Goal: Task Accomplishment & Management: Complete application form

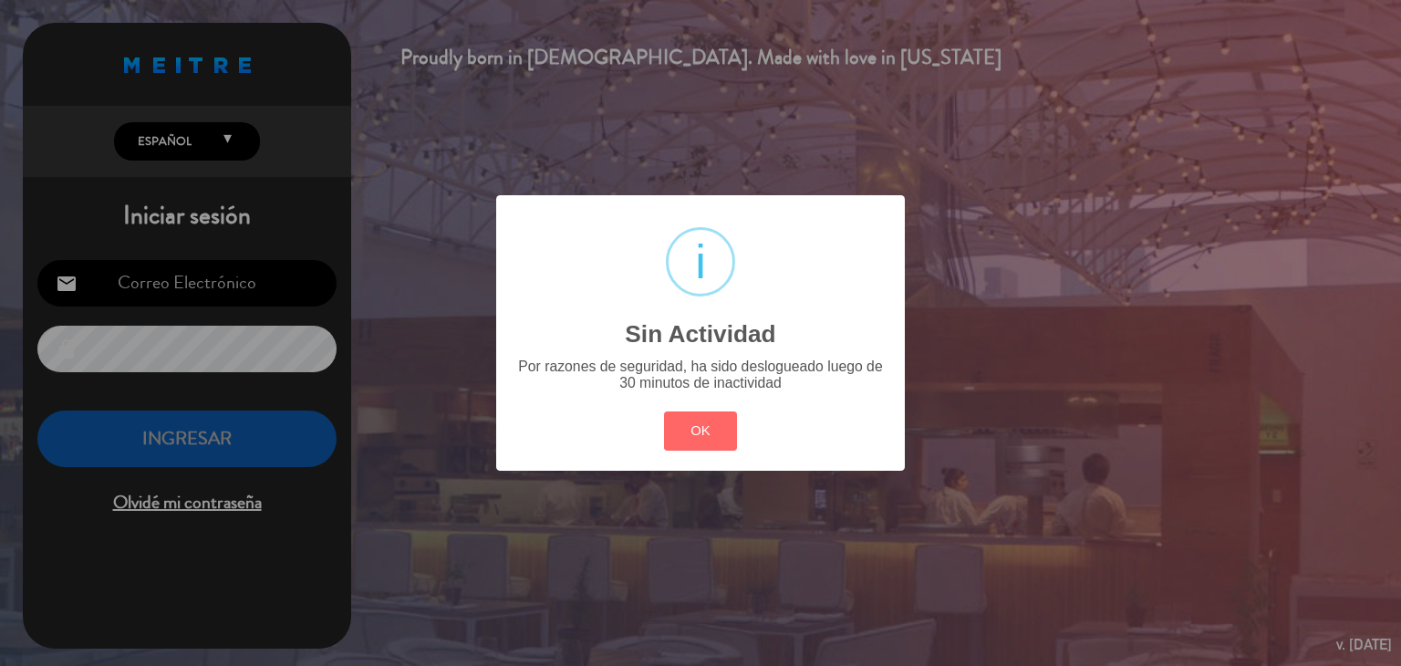
type input "[EMAIL_ADDRESS][DOMAIN_NAME]"
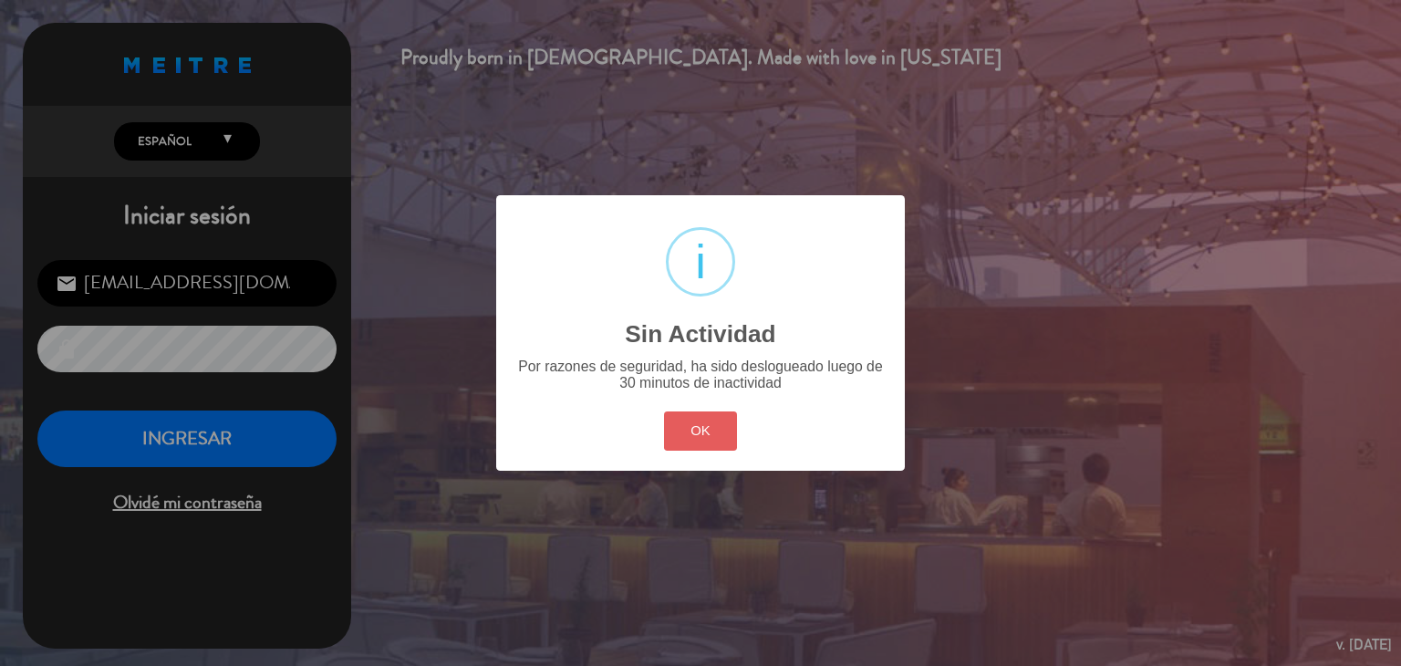
click at [701, 425] on button "OK" at bounding box center [701, 430] width 74 height 39
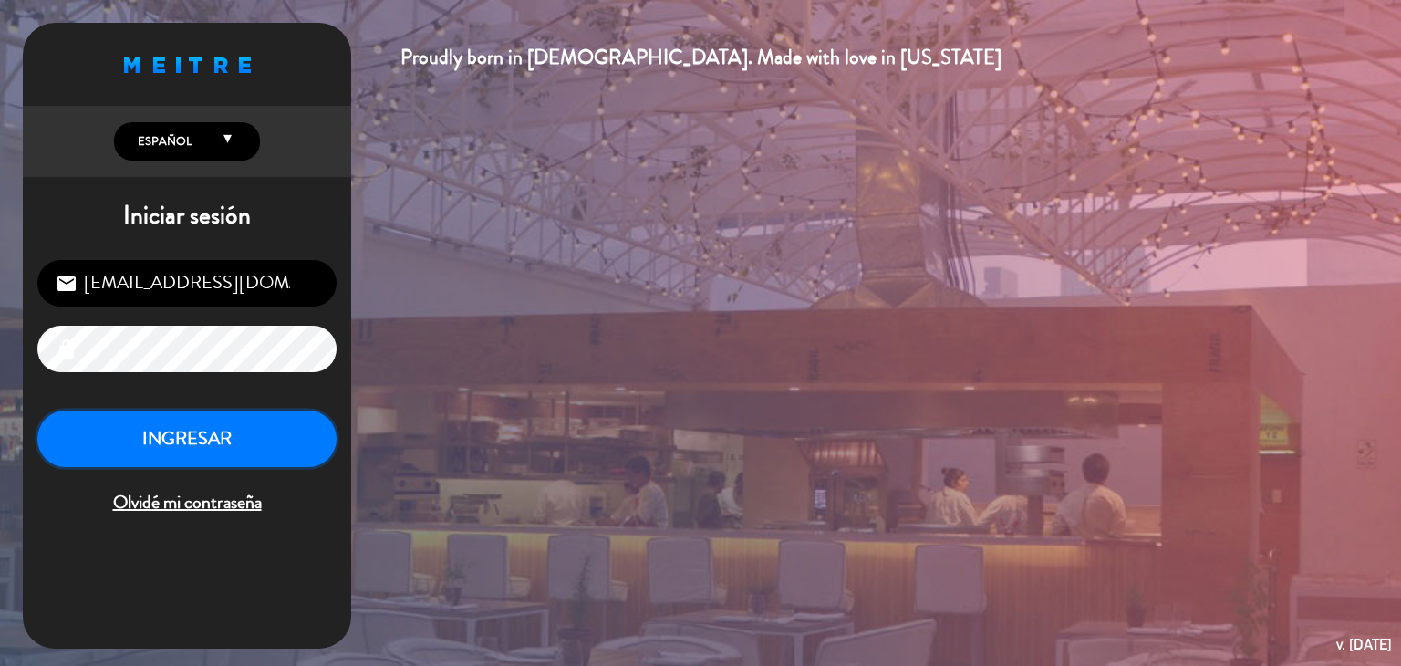
drag, startPoint x: 296, startPoint y: 446, endPoint x: 303, endPoint y: 56, distance: 390.5
click at [296, 446] on button "INGRESAR" at bounding box center [186, 438] width 299 height 57
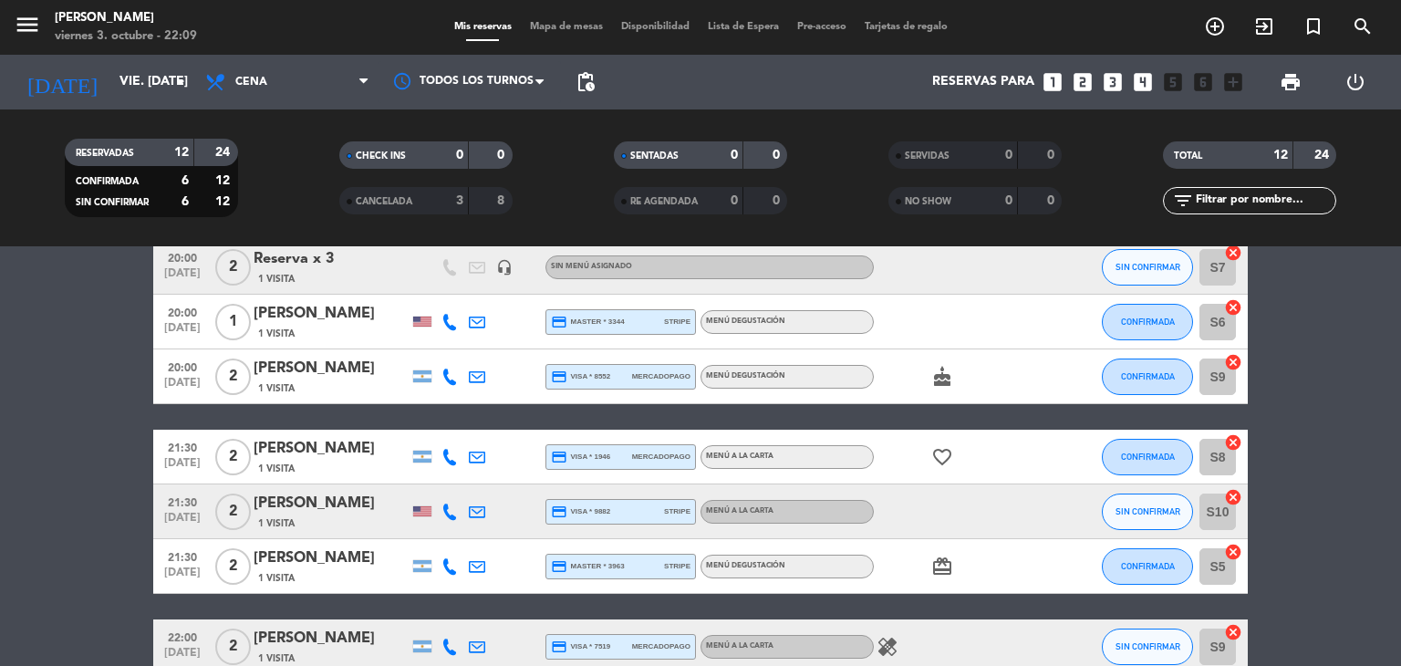
scroll to position [514, 0]
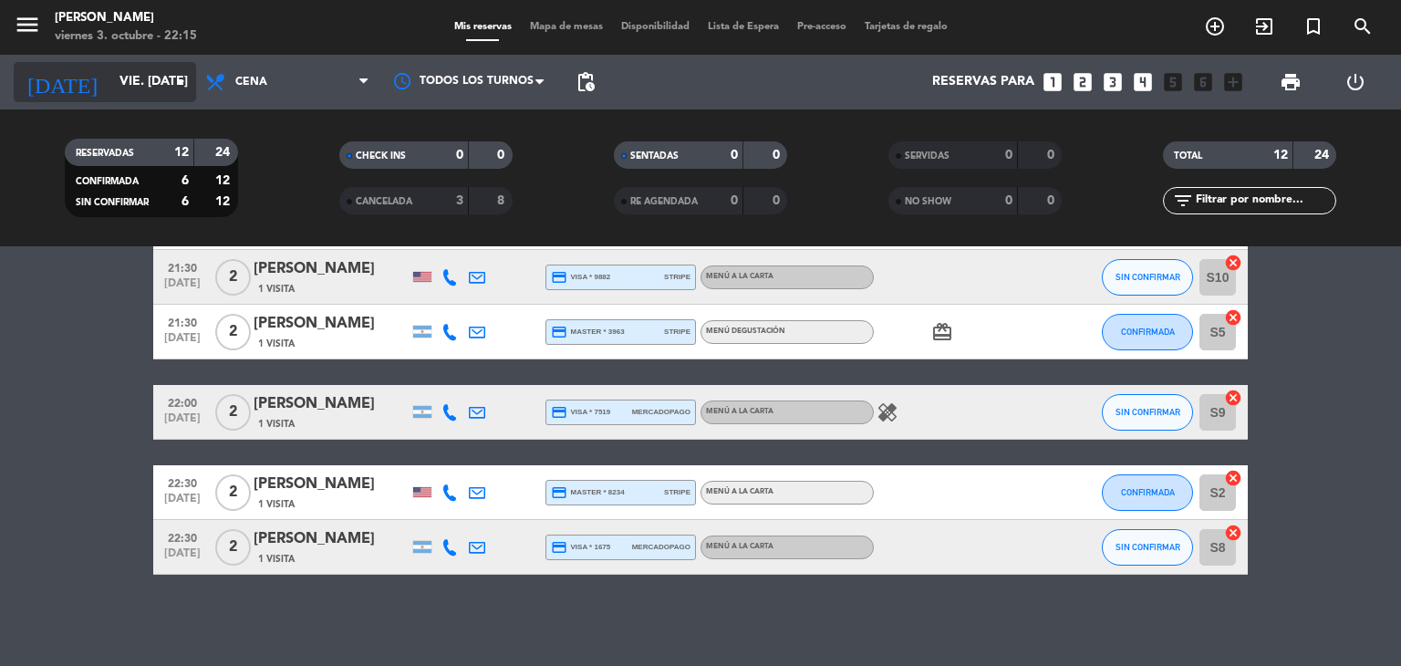
click at [151, 90] on input "vie. [DATE]" at bounding box center [196, 82] width 173 height 33
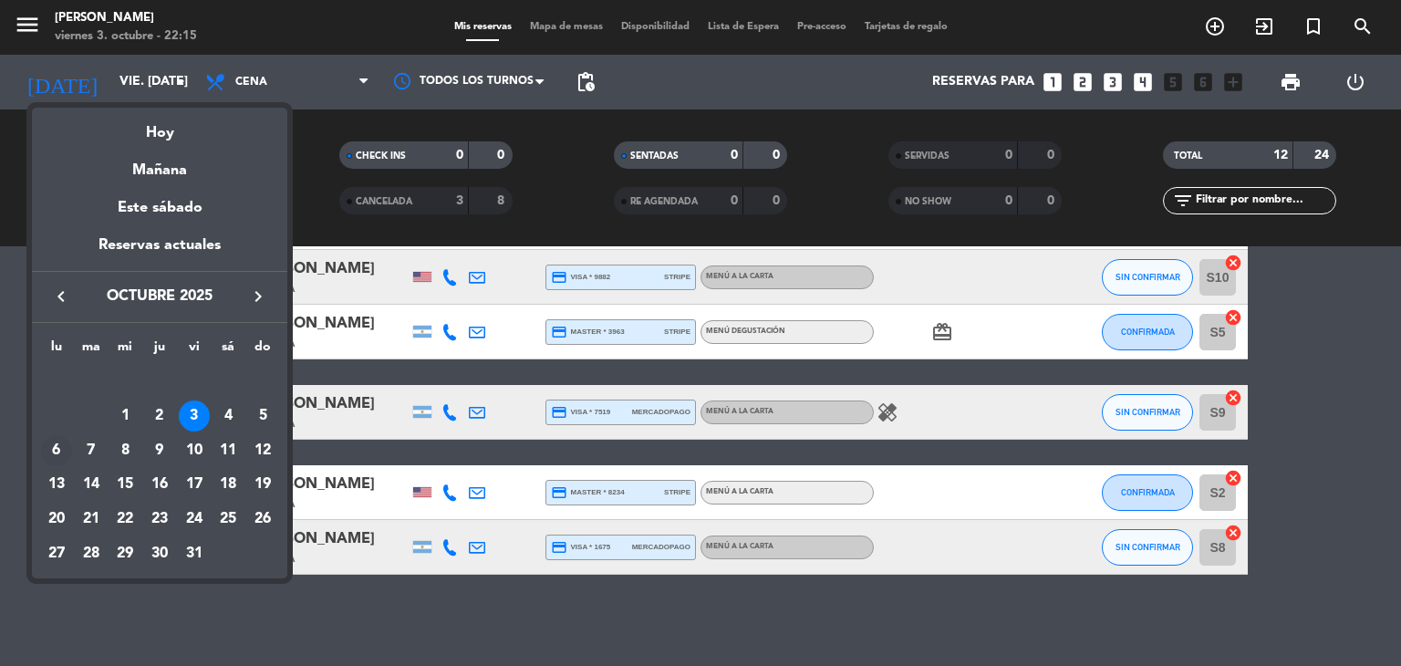
click at [52, 451] on div "6" at bounding box center [56, 450] width 31 height 31
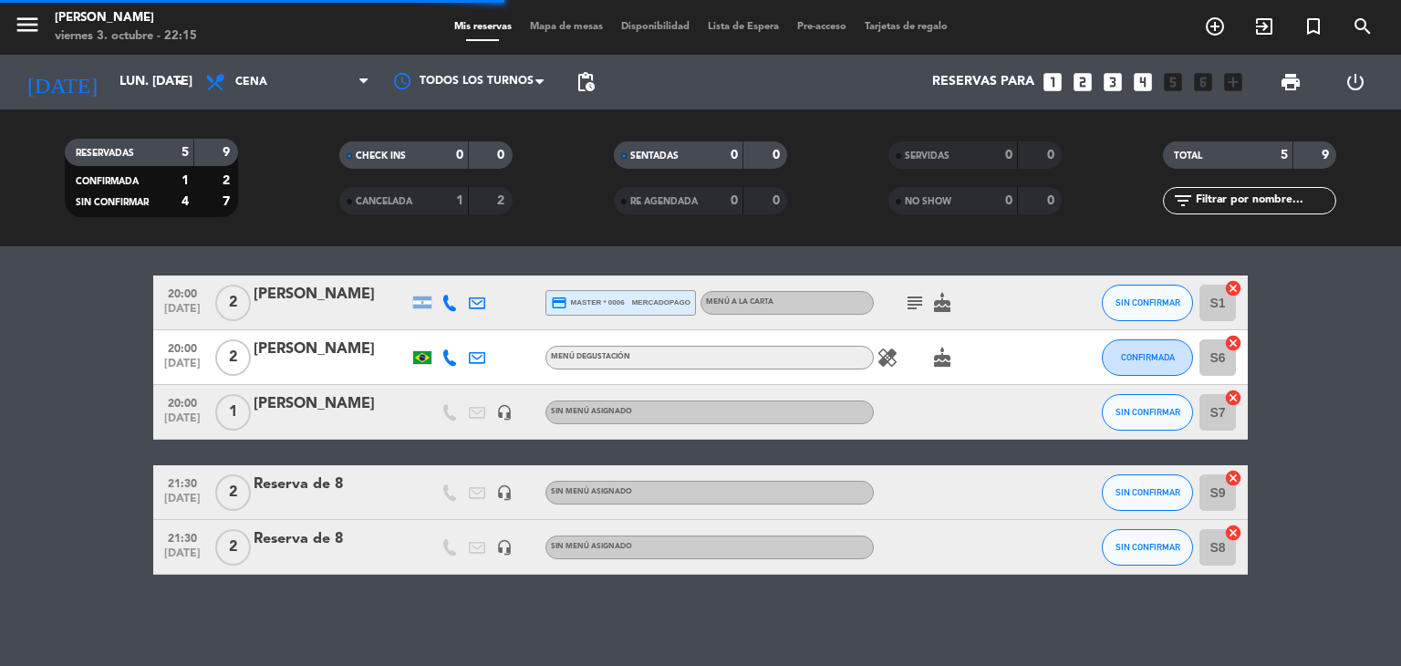
scroll to position [55, 0]
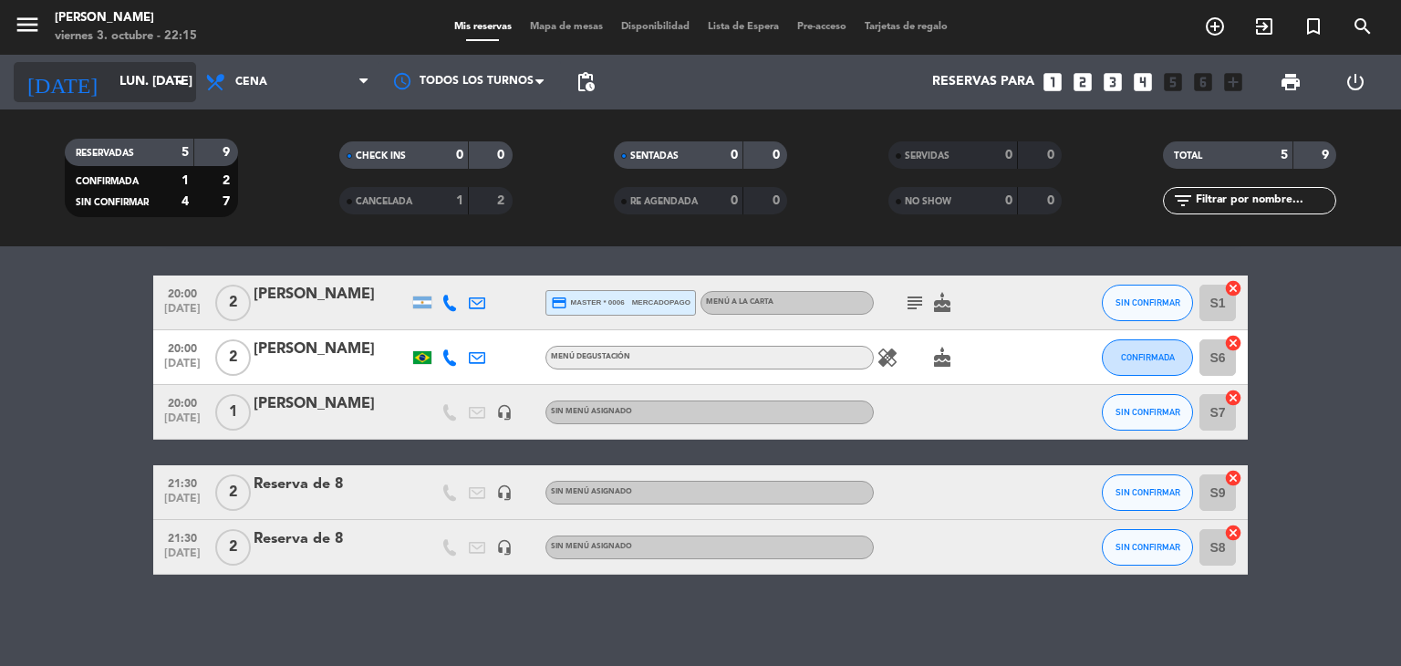
click at [150, 92] on input "lun. [DATE]" at bounding box center [196, 82] width 173 height 33
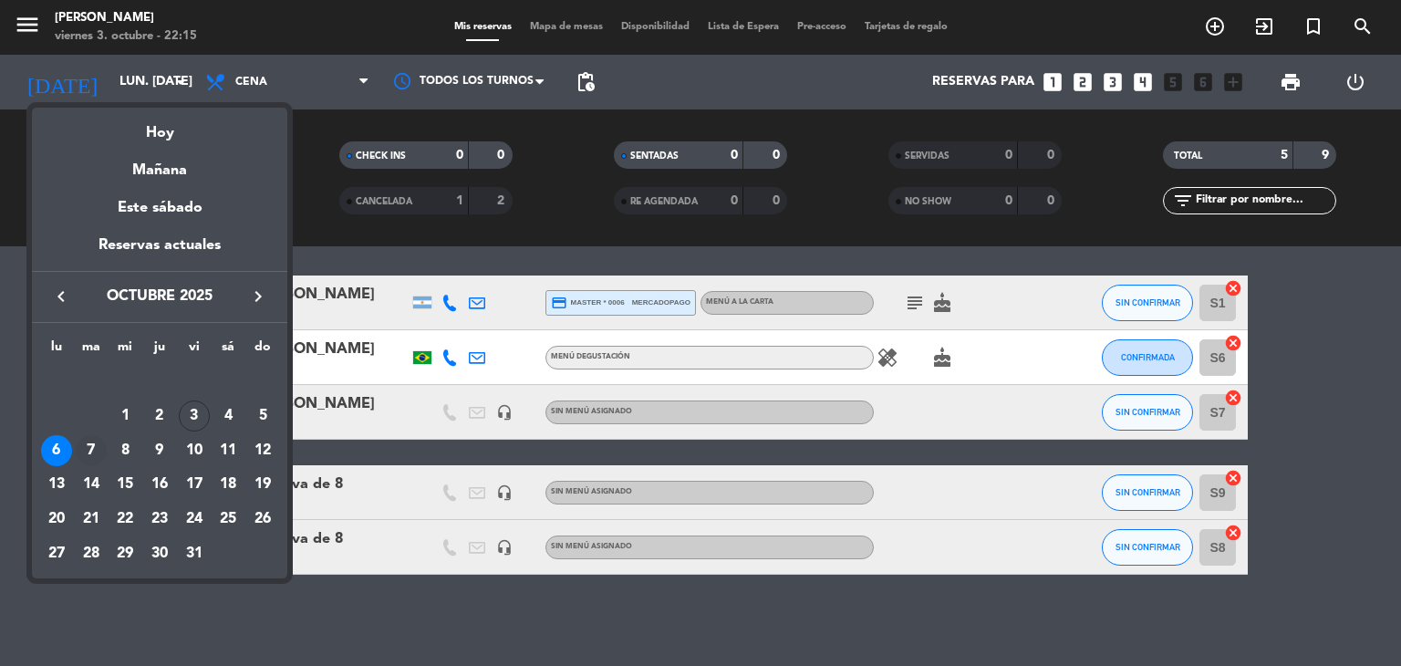
click at [97, 443] on div "7" at bounding box center [91, 450] width 31 height 31
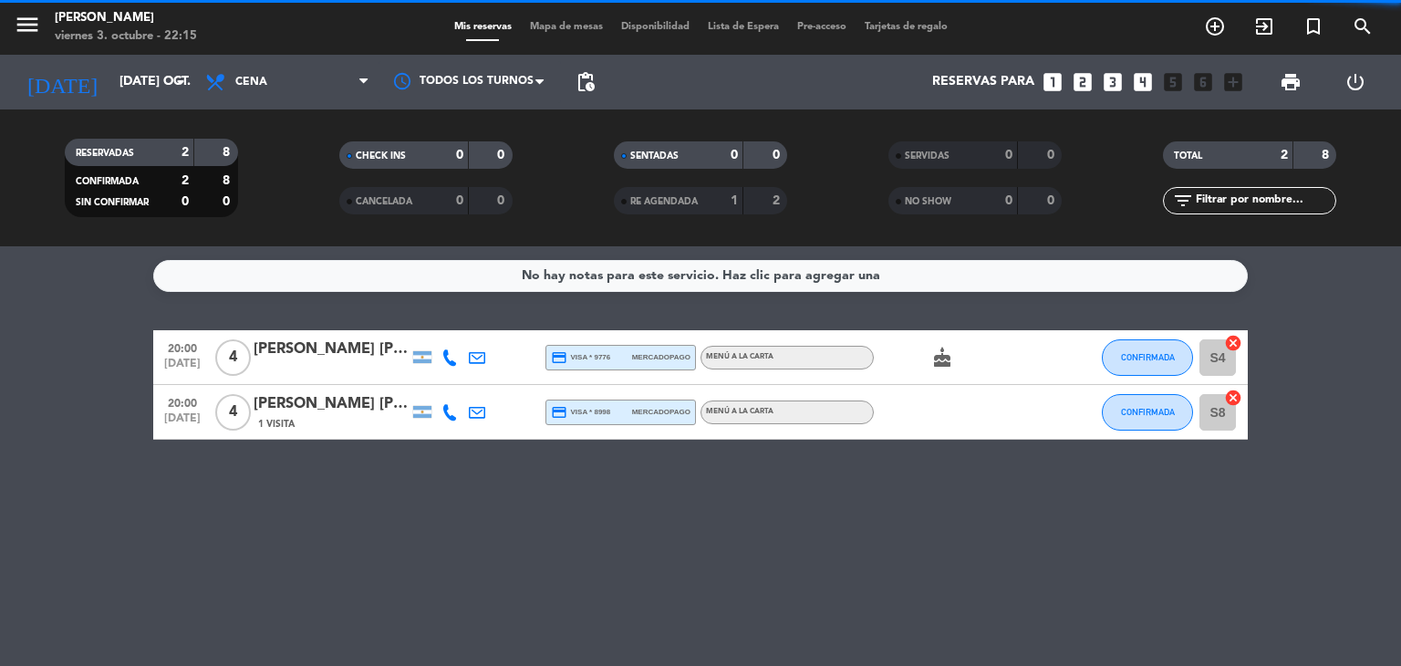
scroll to position [0, 0]
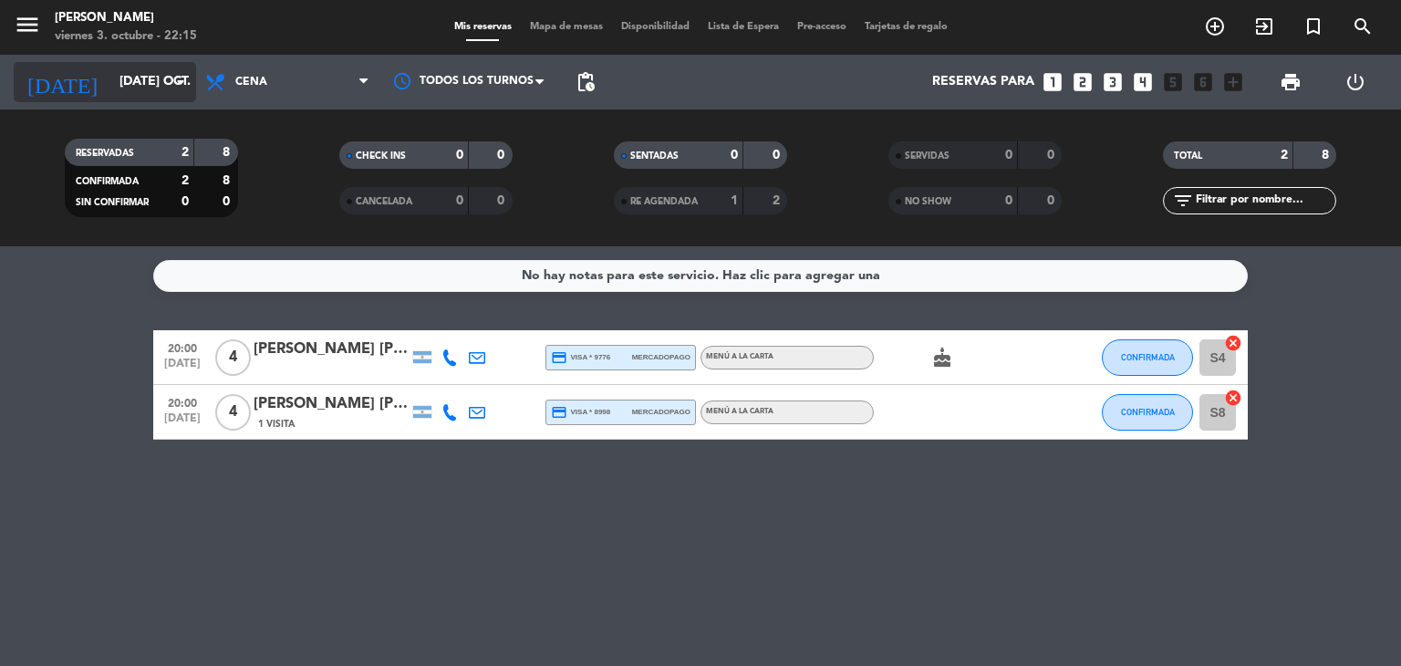
click at [130, 79] on input "[DATE] oct." at bounding box center [196, 82] width 173 height 33
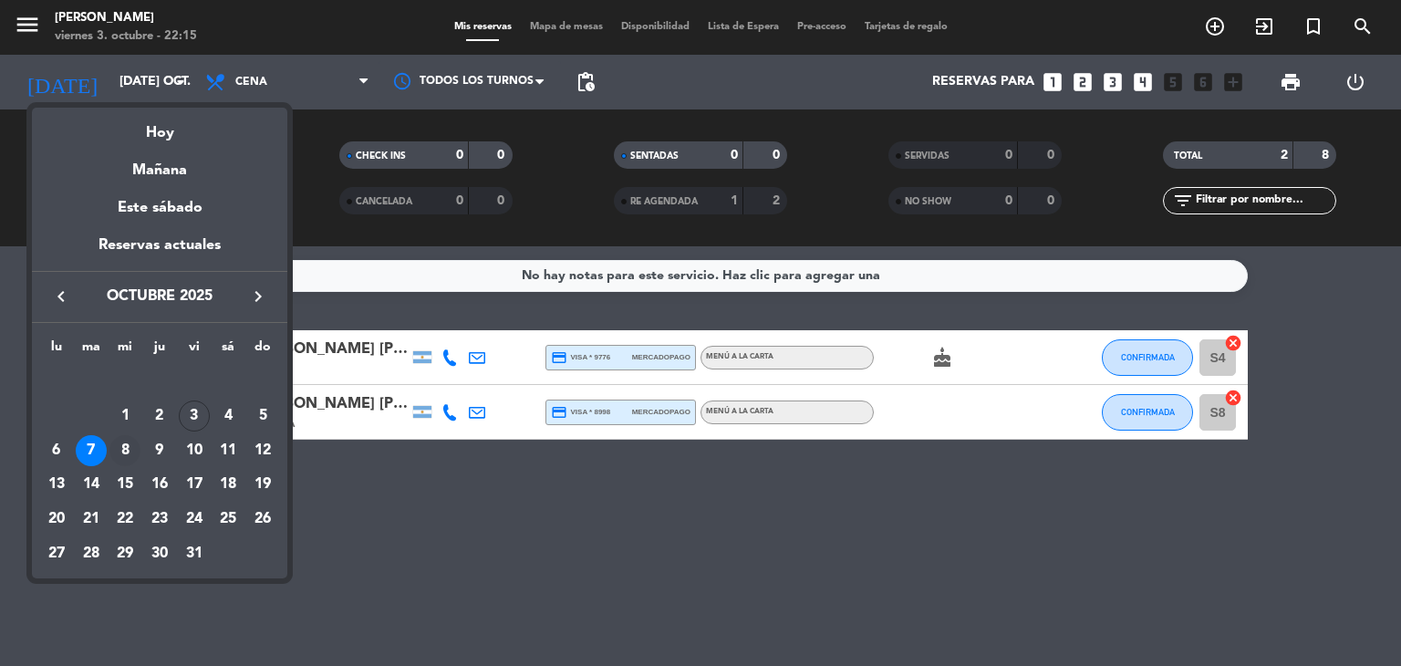
click at [125, 450] on div "8" at bounding box center [124, 450] width 31 height 31
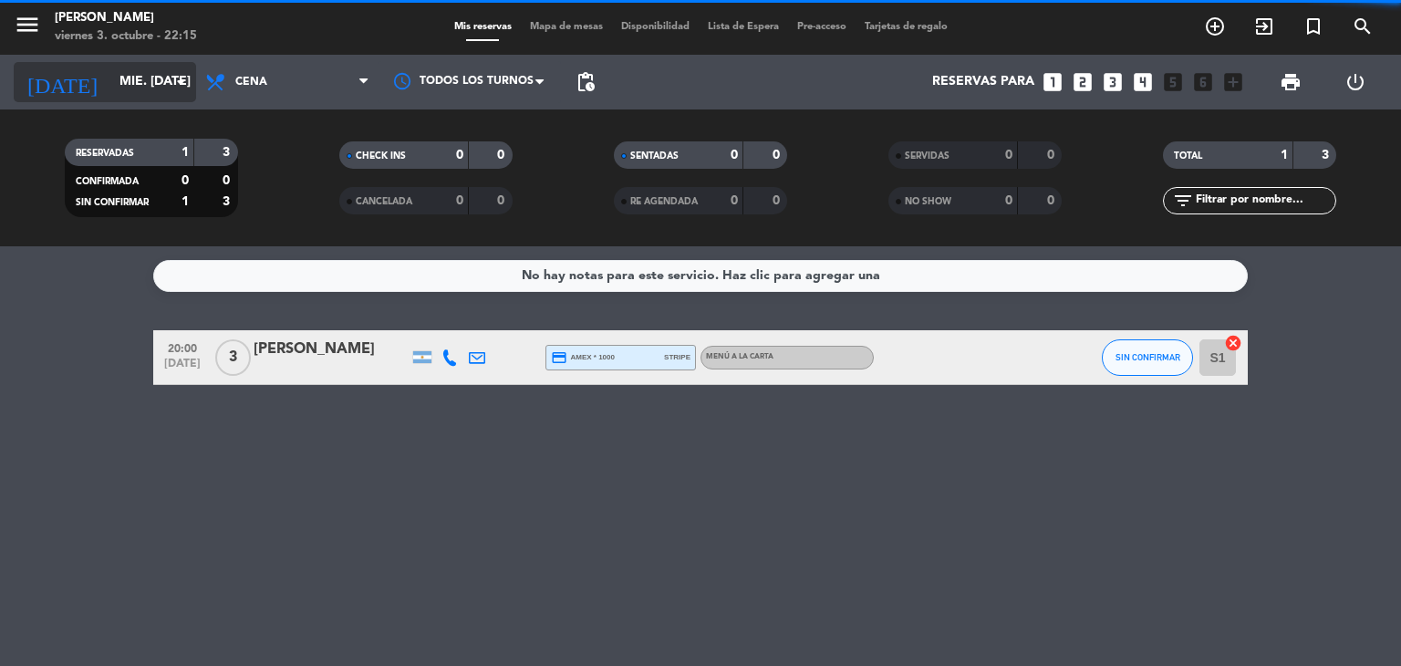
click at [110, 84] on input "mié. [DATE]" at bounding box center [196, 82] width 173 height 33
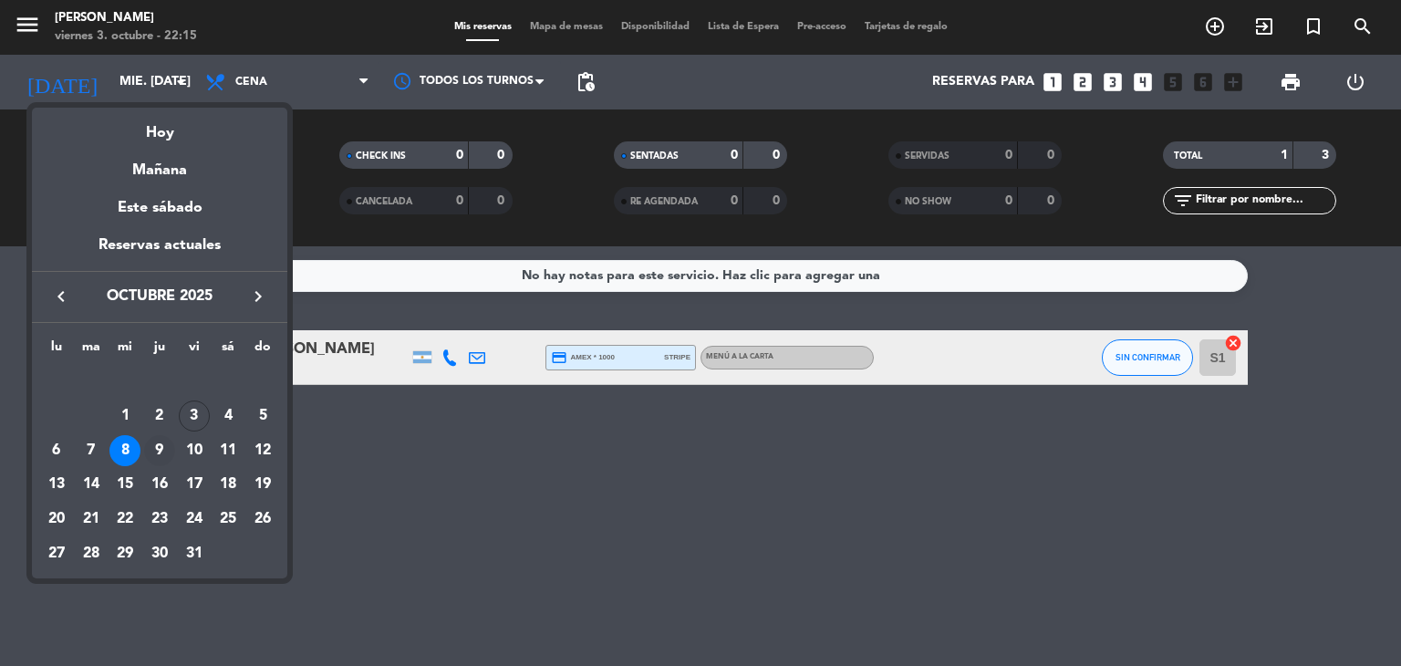
click at [153, 449] on div "9" at bounding box center [159, 450] width 31 height 31
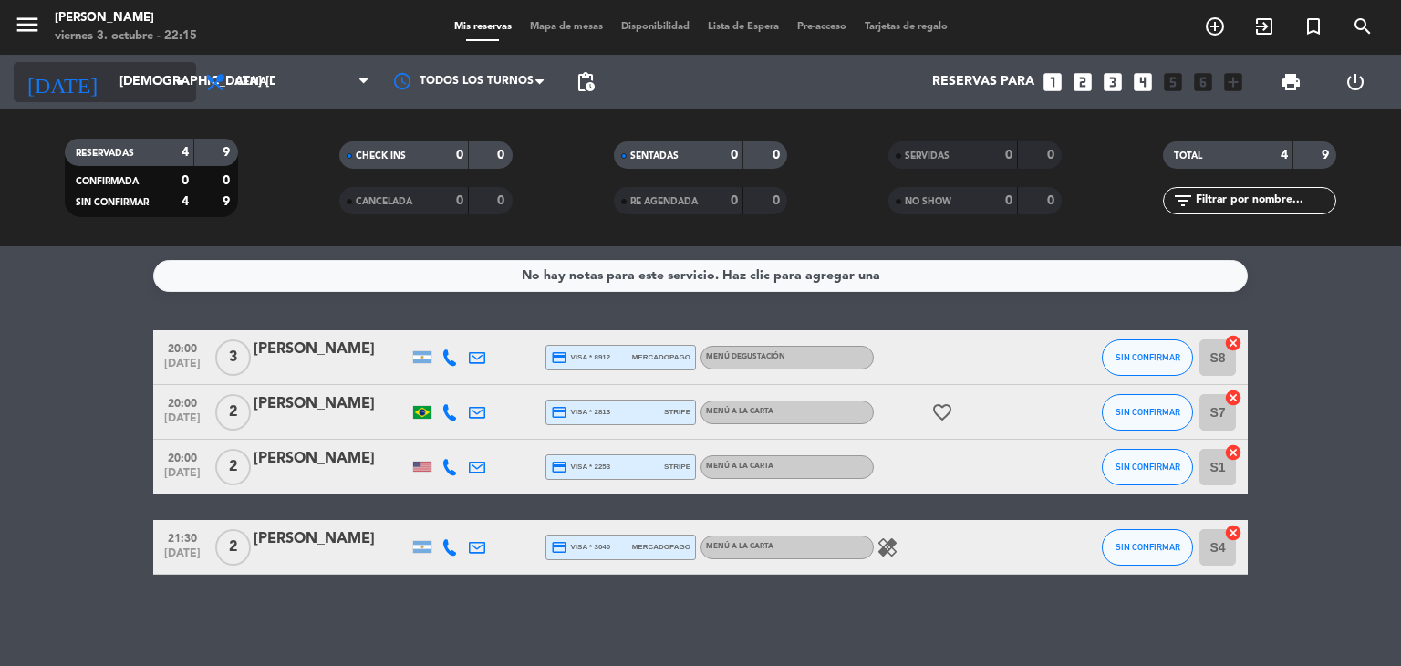
click at [142, 75] on input "[DEMOGRAPHIC_DATA] [DATE]" at bounding box center [196, 82] width 173 height 33
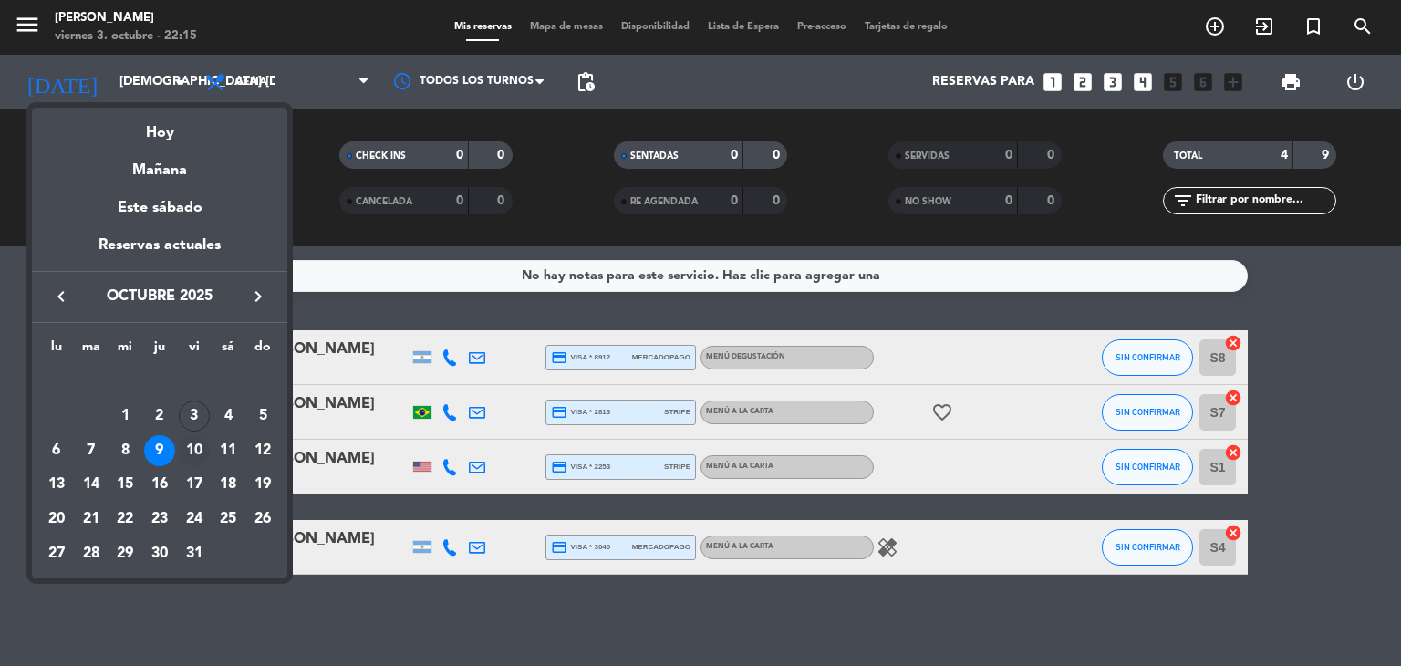
click at [190, 457] on div "10" at bounding box center [194, 450] width 31 height 31
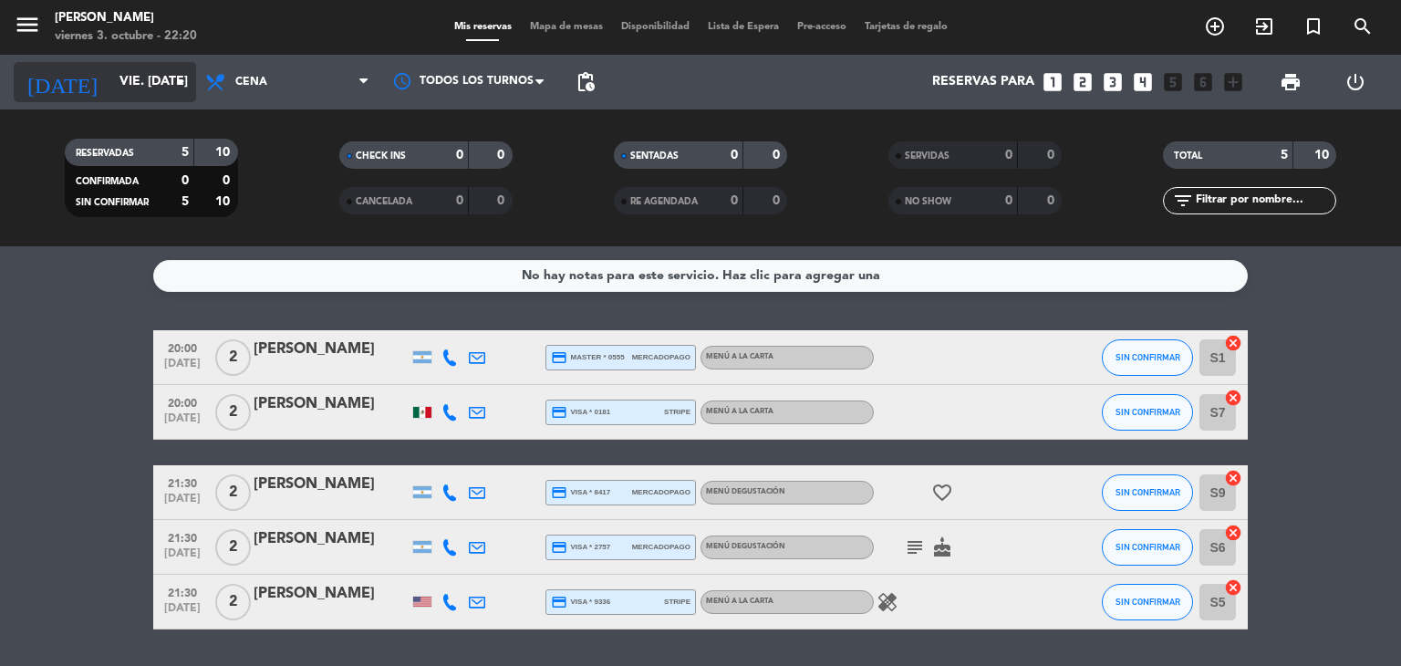
click at [181, 85] on icon "arrow_drop_down" at bounding box center [181, 82] width 22 height 22
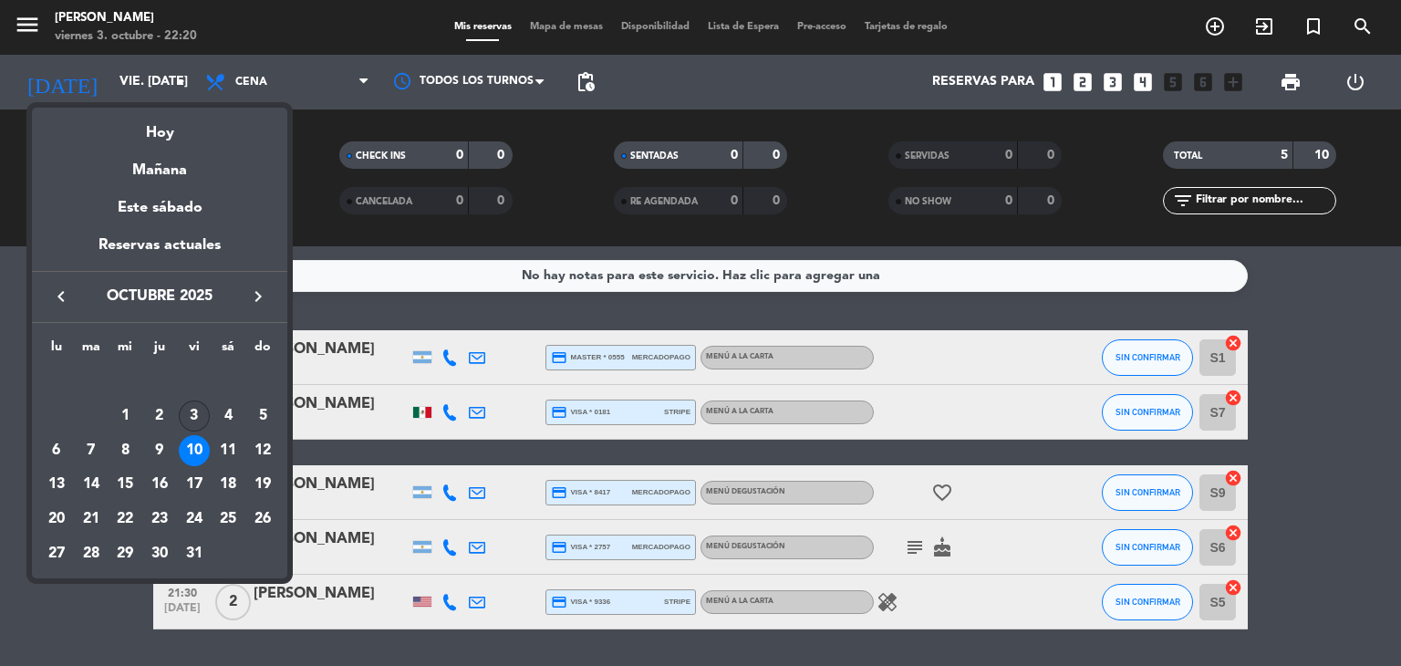
click at [186, 415] on div "3" at bounding box center [194, 415] width 31 height 31
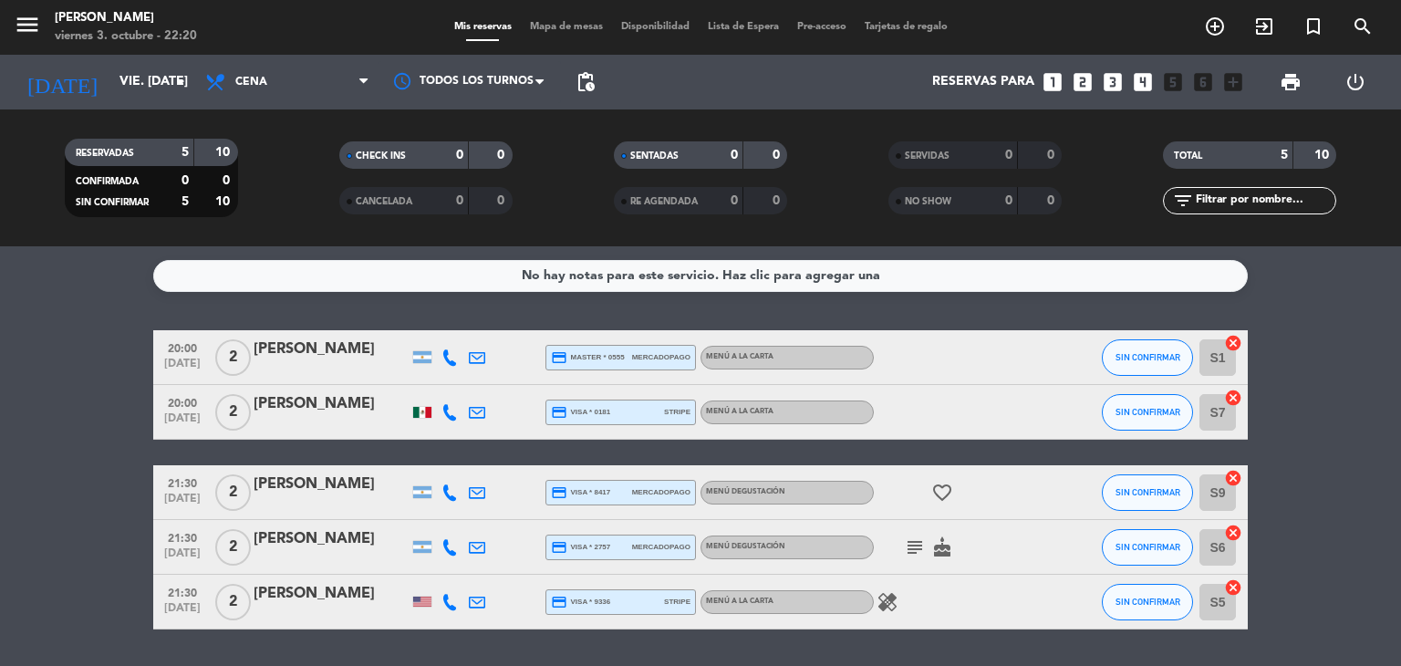
type input "vie. [DATE]"
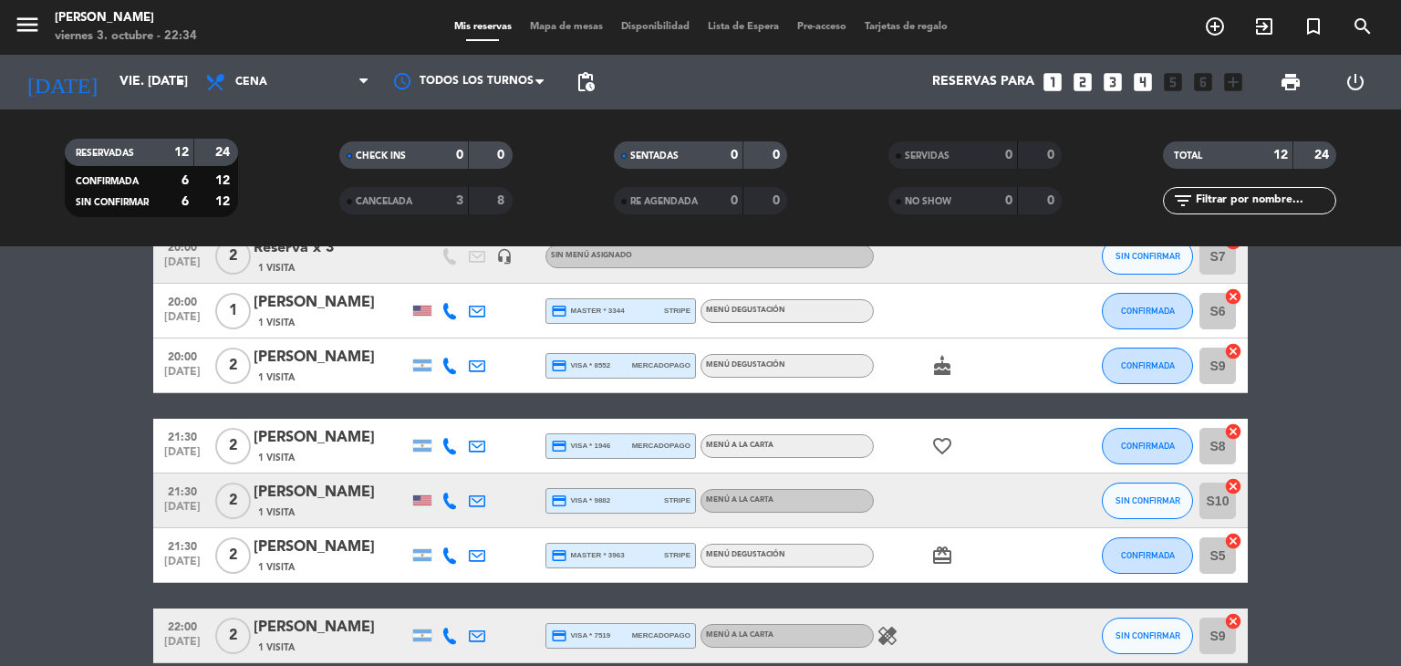
scroll to position [514, 0]
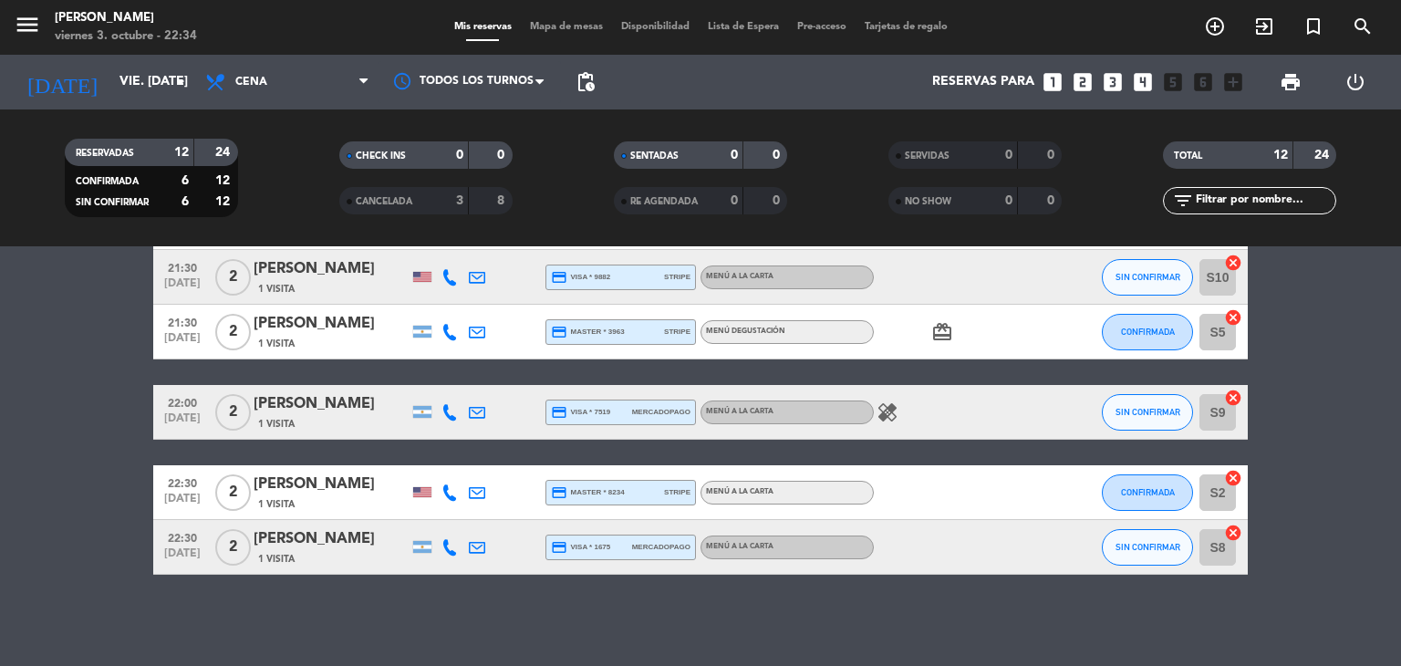
click at [1084, 83] on icon "looks_two" at bounding box center [1083, 82] width 24 height 24
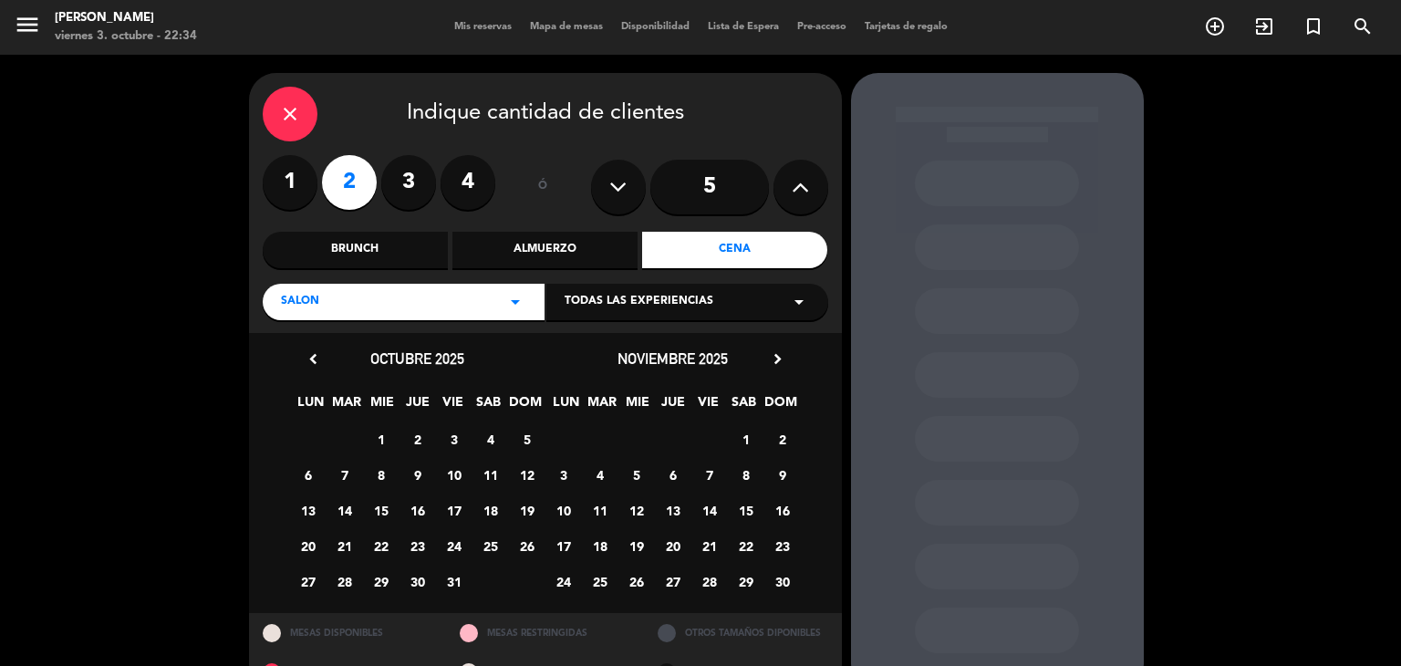
click at [256, 123] on div "close Indique cantidad de clientes 1 2 3 4 ó 5 Brunch Almuerzo Cena SALON arrow…" at bounding box center [545, 203] width 593 height 260
click at [267, 116] on div "close" at bounding box center [290, 114] width 55 height 55
